Goal: Information Seeking & Learning: Learn about a topic

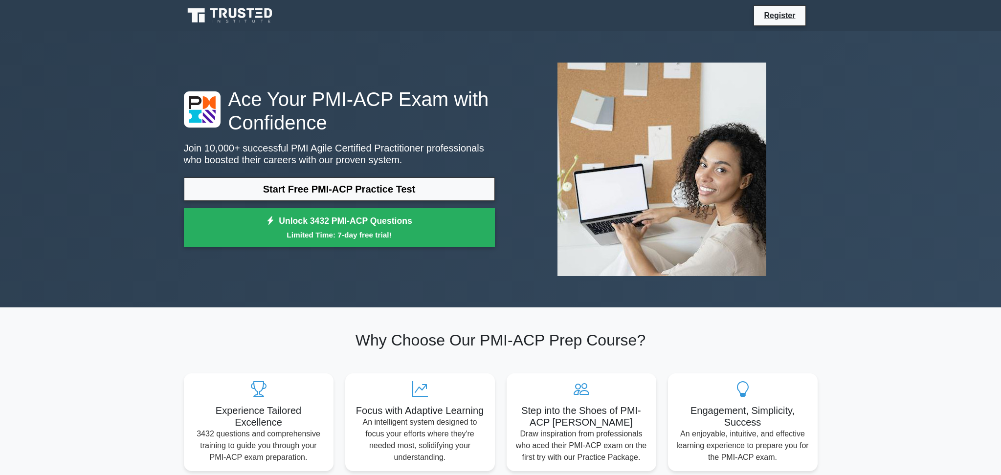
click at [371, 60] on div "Ace Your PMI-ACP Exam with Confidence Join 10,000+ successful PMI Agile Certifi…" at bounding box center [500, 169] width 645 height 229
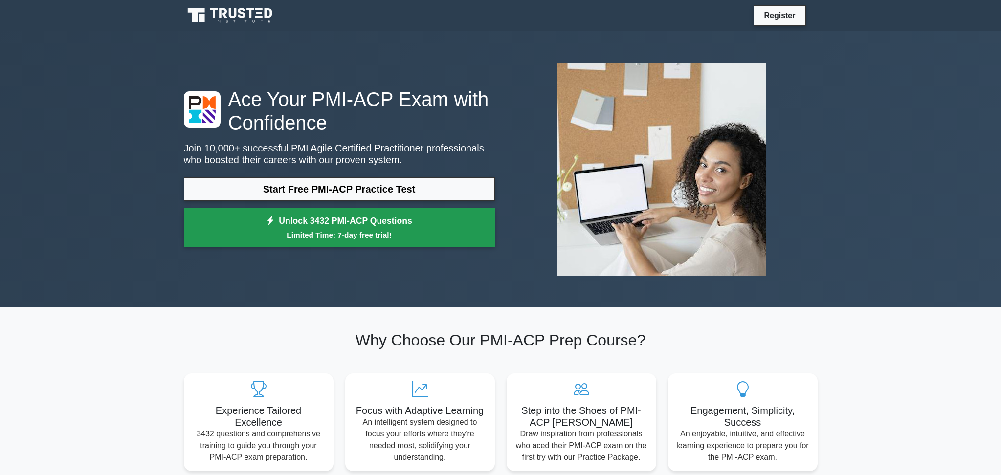
click at [361, 231] on small "Limited Time: 7-day free trial!" at bounding box center [339, 234] width 286 height 11
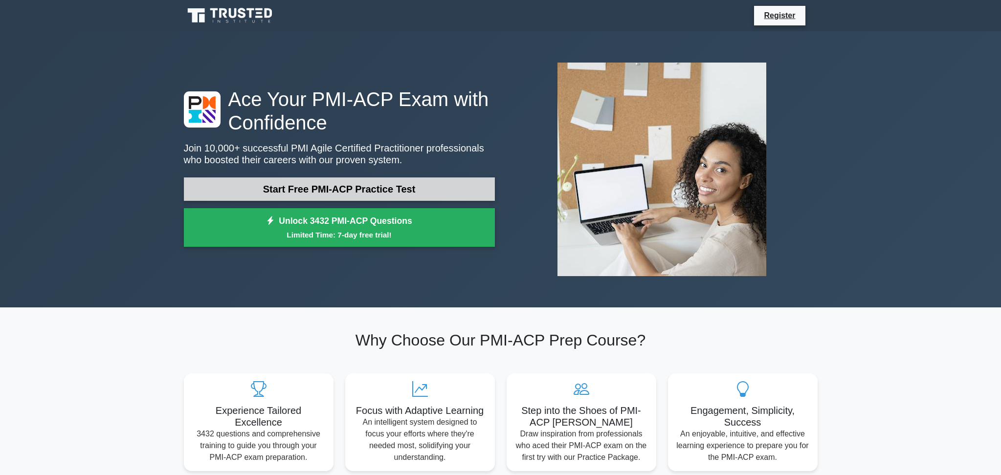
click at [326, 196] on link "Start Free PMI-ACP Practice Test" at bounding box center [339, 188] width 311 height 23
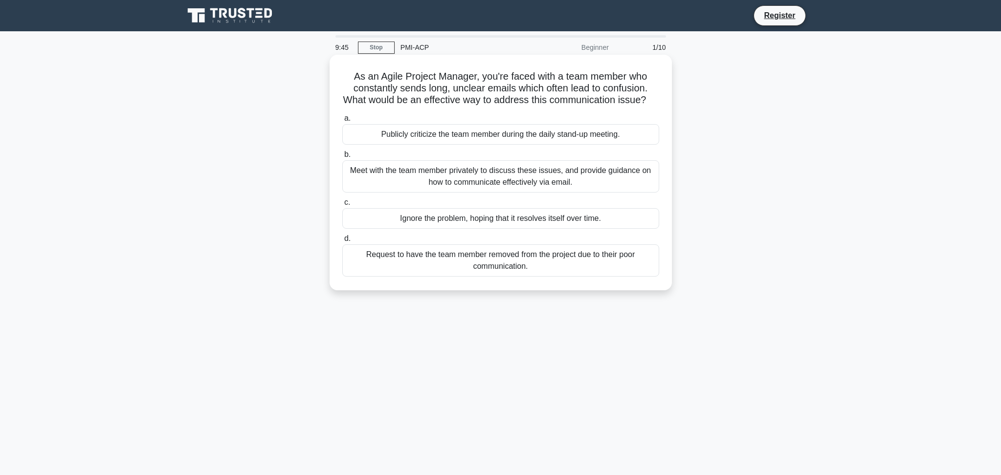
click at [514, 190] on div "Meet with the team member privately to discuss these issues, and provide guidan…" at bounding box center [500, 176] width 317 height 32
click at [342, 158] on input "b. Meet with the team member privately to discuss these issues, and provide gui…" at bounding box center [342, 155] width 0 height 6
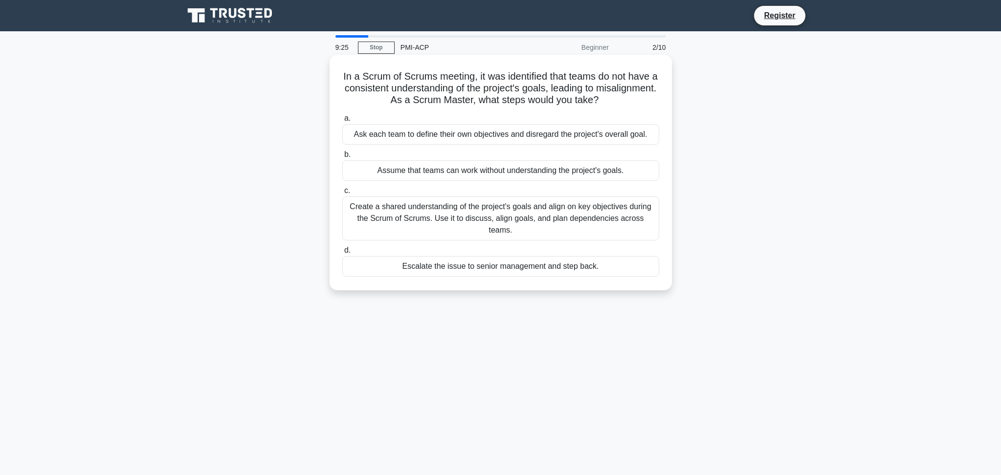
click at [508, 216] on div "Create a shared understanding of the project's goals and align on key objective…" at bounding box center [500, 219] width 317 height 44
click at [342, 194] on input "c. Create a shared understanding of the project's goals and align on key object…" at bounding box center [342, 191] width 0 height 6
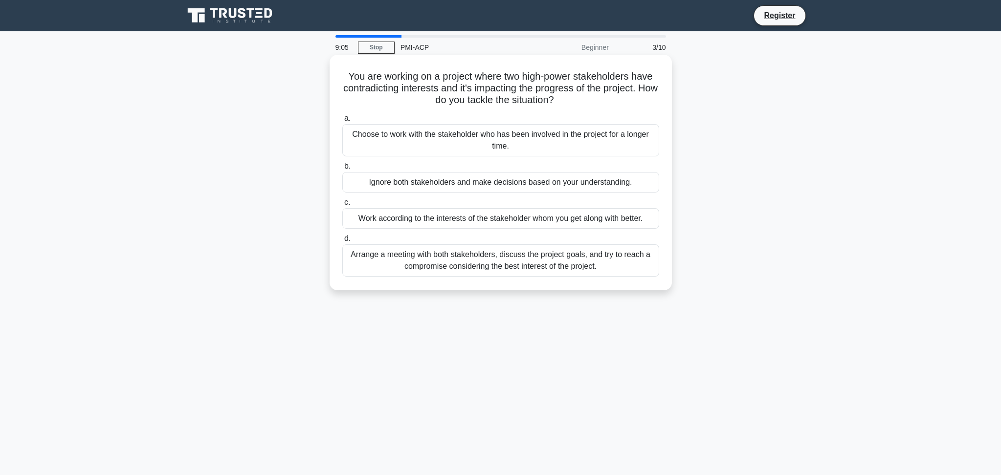
click at [516, 263] on div "Arrange a meeting with both stakeholders, discuss the project goals, and try to…" at bounding box center [500, 260] width 317 height 32
click at [342, 242] on input "d. Arrange a meeting with both stakeholders, discuss the project goals, and try…" at bounding box center [342, 239] width 0 height 6
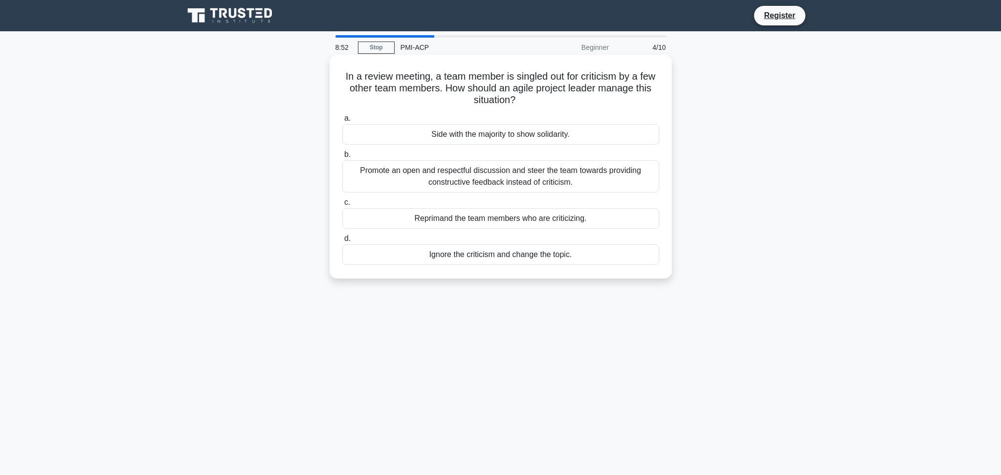
click at [582, 180] on div "Promote an open and respectful discussion and steer the team towards providing …" at bounding box center [500, 176] width 317 height 32
click at [342, 158] on input "b. Promote an open and respectful discussion and steer the team towards providi…" at bounding box center [342, 155] width 0 height 6
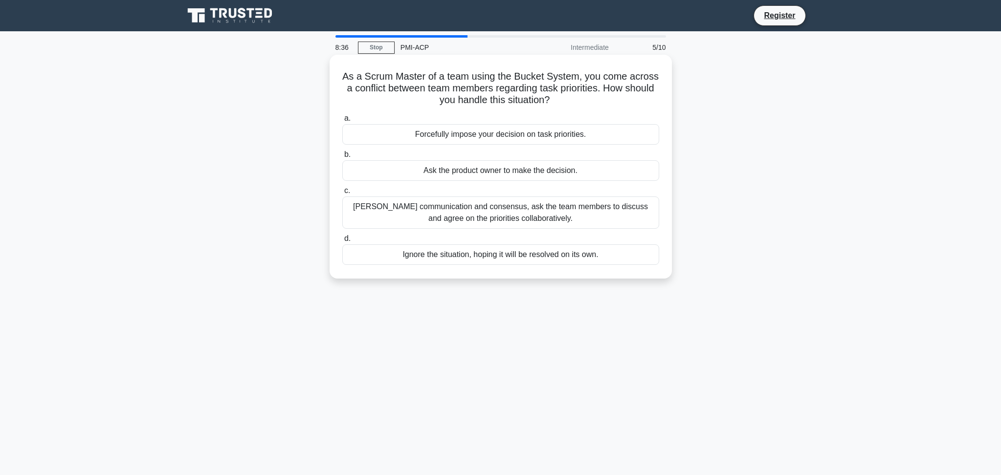
click at [531, 210] on div "Foster communication and consensus, ask the team members to discuss and agree o…" at bounding box center [500, 213] width 317 height 32
click at [342, 194] on input "c. Foster communication and consensus, ask the team members to discuss and agre…" at bounding box center [342, 191] width 0 height 6
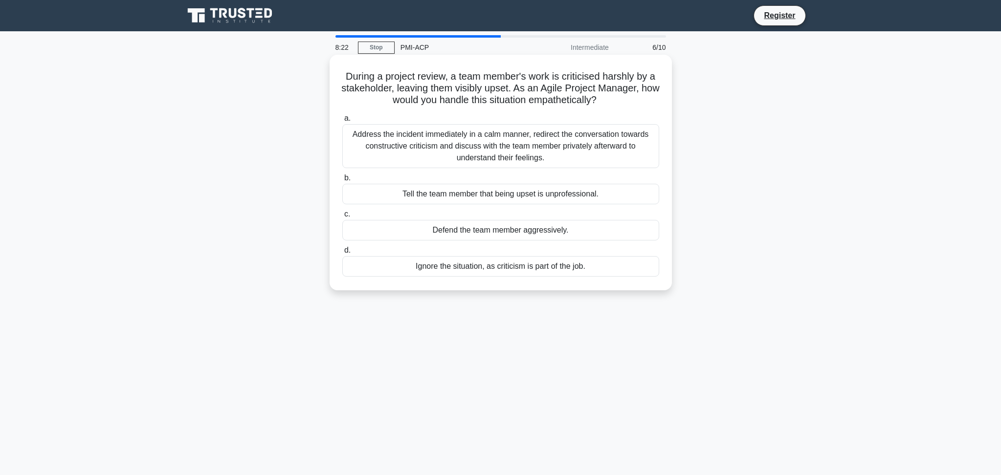
click at [533, 147] on div "Address the incident immediately in a calm manner, redirect the conversation to…" at bounding box center [500, 146] width 317 height 44
click at [342, 122] on input "a. Address the incident immediately in a calm manner, redirect the conversation…" at bounding box center [342, 118] width 0 height 6
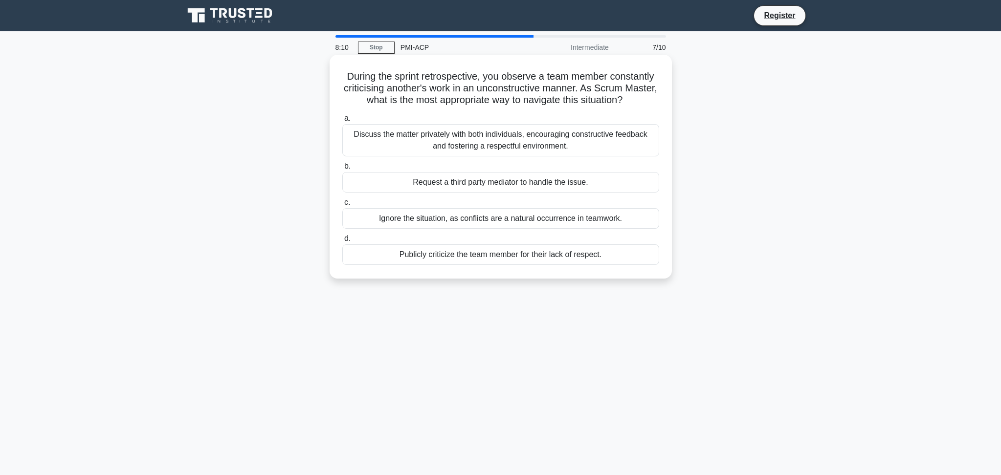
click at [514, 142] on div "Discuss the matter privately with both individuals, encouraging constructive fe…" at bounding box center [500, 140] width 317 height 32
click at [342, 122] on input "a. Discuss the matter privately with both individuals, encouraging constructive…" at bounding box center [342, 118] width 0 height 6
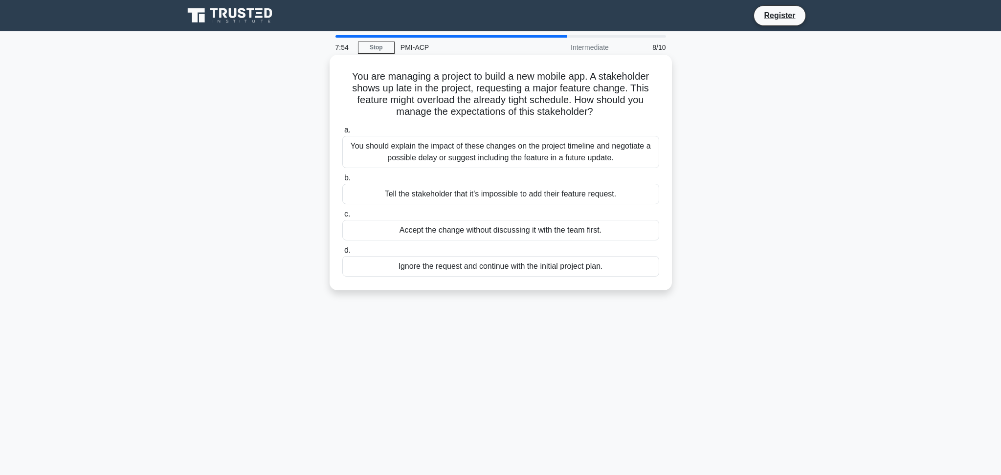
click at [510, 154] on div "You should explain the impact of these changes on the project timeline and nego…" at bounding box center [500, 152] width 317 height 32
click at [342, 133] on input "a. You should explain the impact of these changes on the project timeline and n…" at bounding box center [342, 130] width 0 height 6
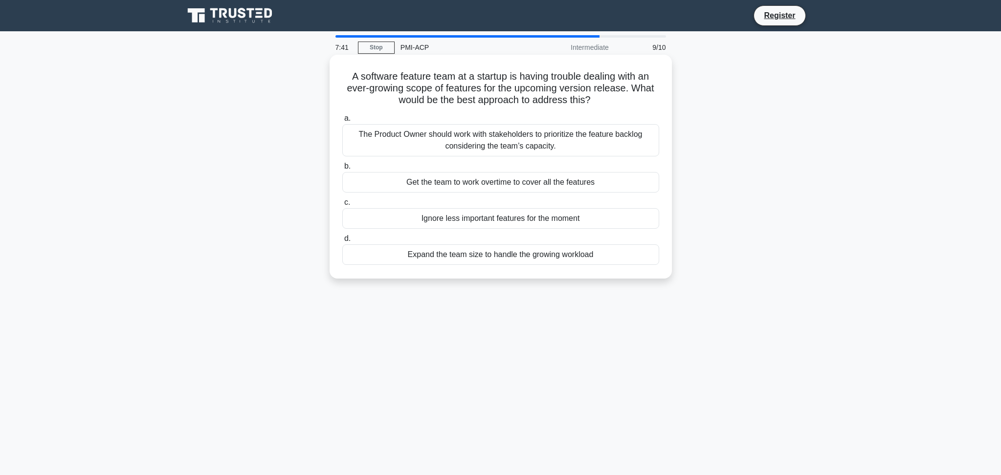
click at [496, 135] on div "The Product Owner should work with stakeholders to prioritize the feature backl…" at bounding box center [500, 140] width 317 height 32
click at [535, 133] on div "The Product Owner should work with stakeholders to prioritize the feature backl…" at bounding box center [500, 140] width 317 height 32
click at [342, 122] on input "a. The Product Owner should work with stakeholders to prioritize the feature ba…" at bounding box center [342, 118] width 0 height 6
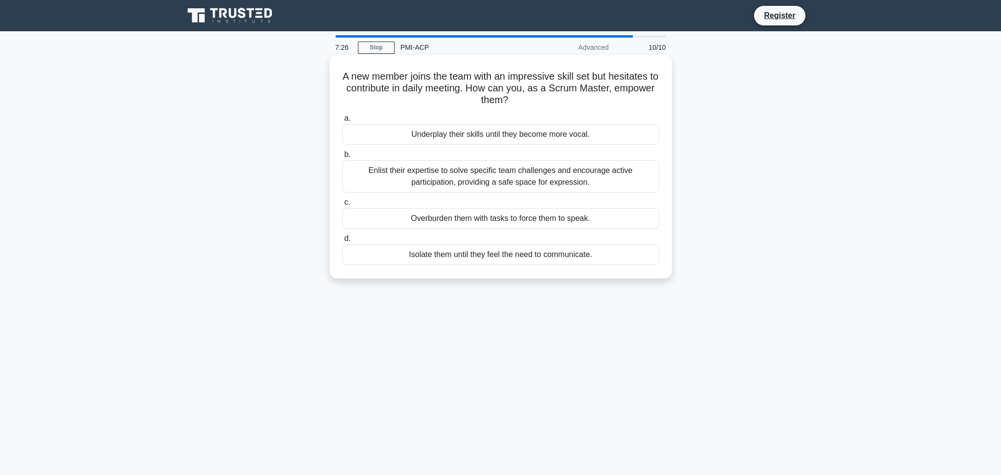
click at [575, 179] on div "Enlist their expertise to solve specific team challenges and encourage active p…" at bounding box center [500, 176] width 317 height 32
click at [342, 158] on input "b. Enlist their expertise to solve specific team challenges and encourage activ…" at bounding box center [342, 155] width 0 height 6
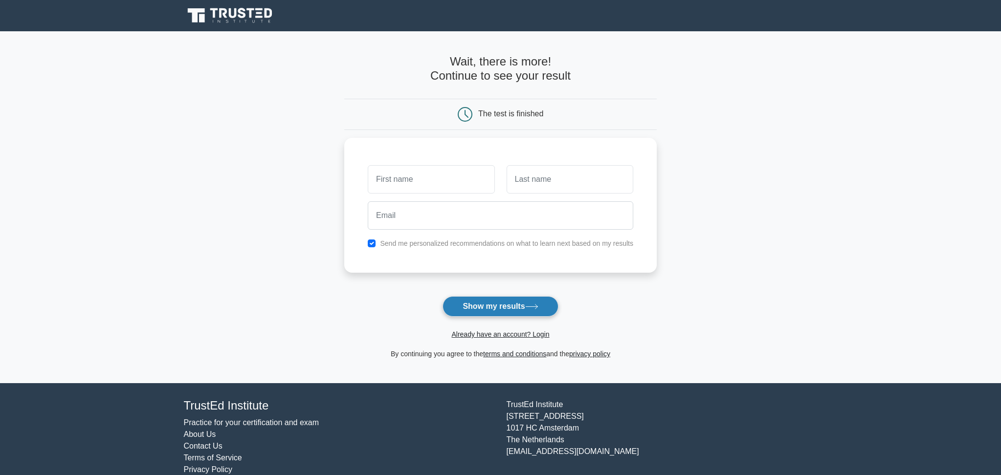
click at [518, 307] on button "Show my results" at bounding box center [499, 306] width 115 height 21
type input "Markus"
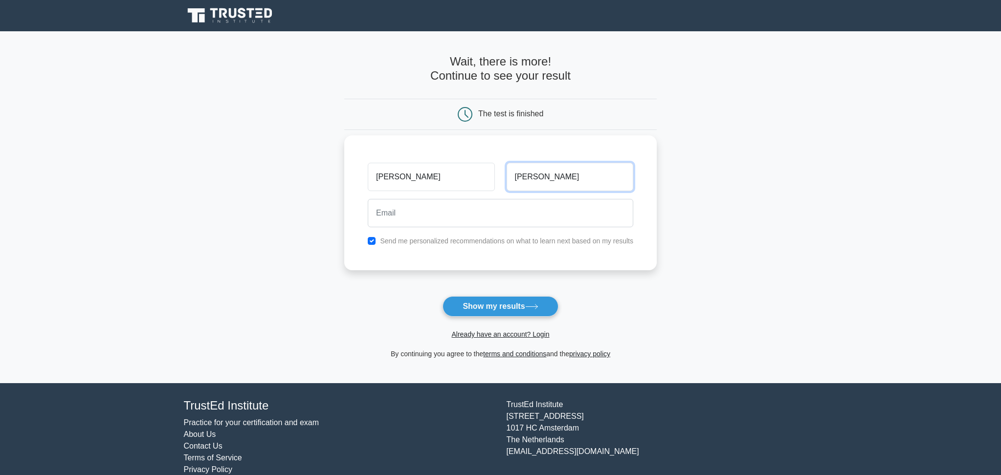
type input "Holl"
click at [470, 210] on input "email" at bounding box center [500, 213] width 265 height 28
type input "markus.holl@supergroup.com"
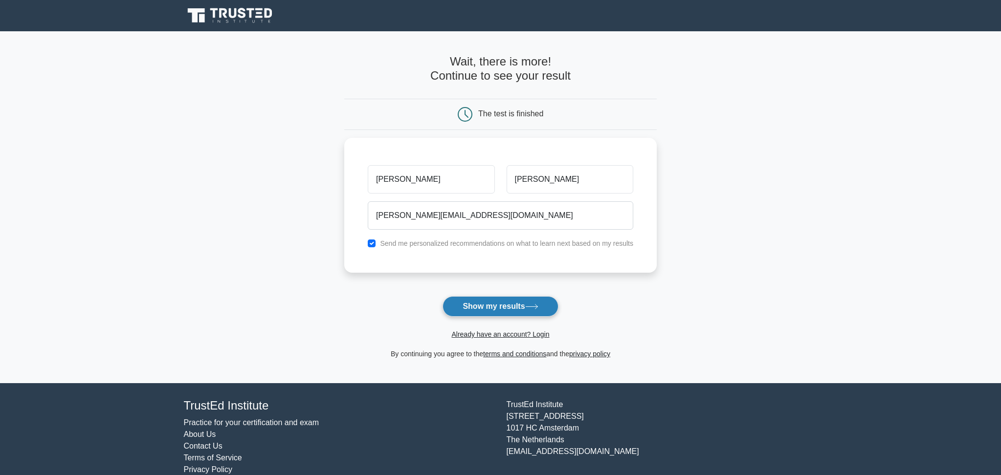
click at [503, 313] on button "Show my results" at bounding box center [499, 306] width 115 height 21
